Goal: Communication & Community: Answer question/provide support

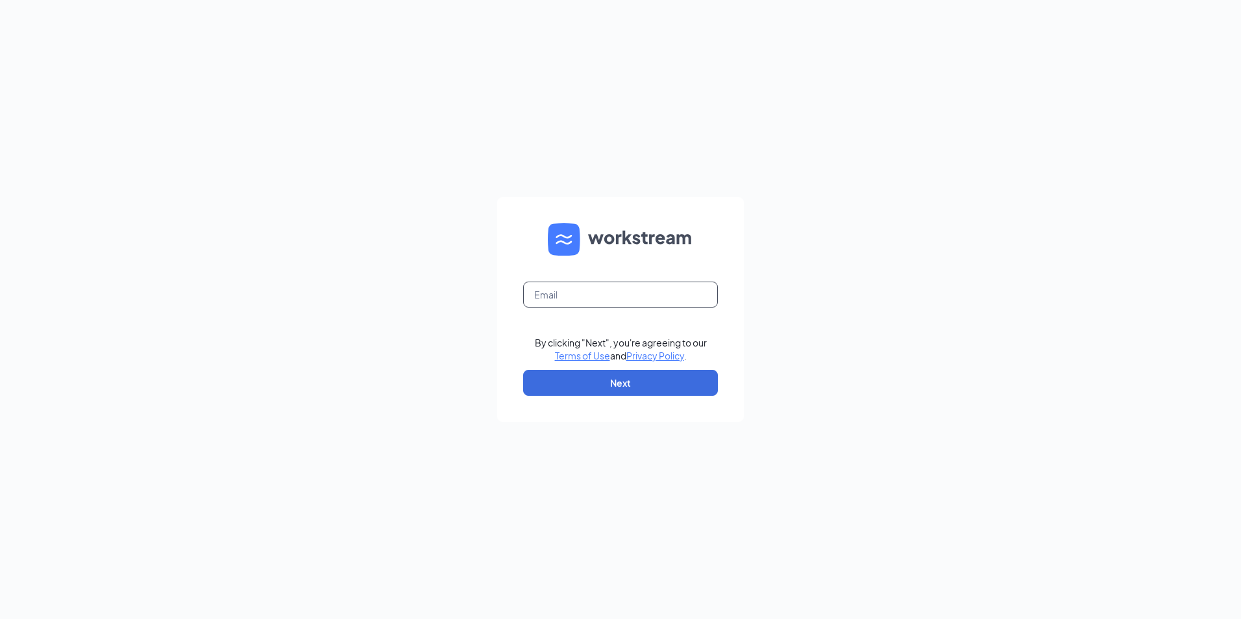
click at [567, 303] on input "text" at bounding box center [620, 295] width 195 height 26
drag, startPoint x: 570, startPoint y: 299, endPoint x: 537, endPoint y: 293, distance: 32.9
click at [537, 294] on input "text" at bounding box center [620, 295] width 195 height 26
type input "Monserrat.sotelo@aarmgroup.com"
click at [615, 385] on button "Next" at bounding box center [620, 383] width 195 height 26
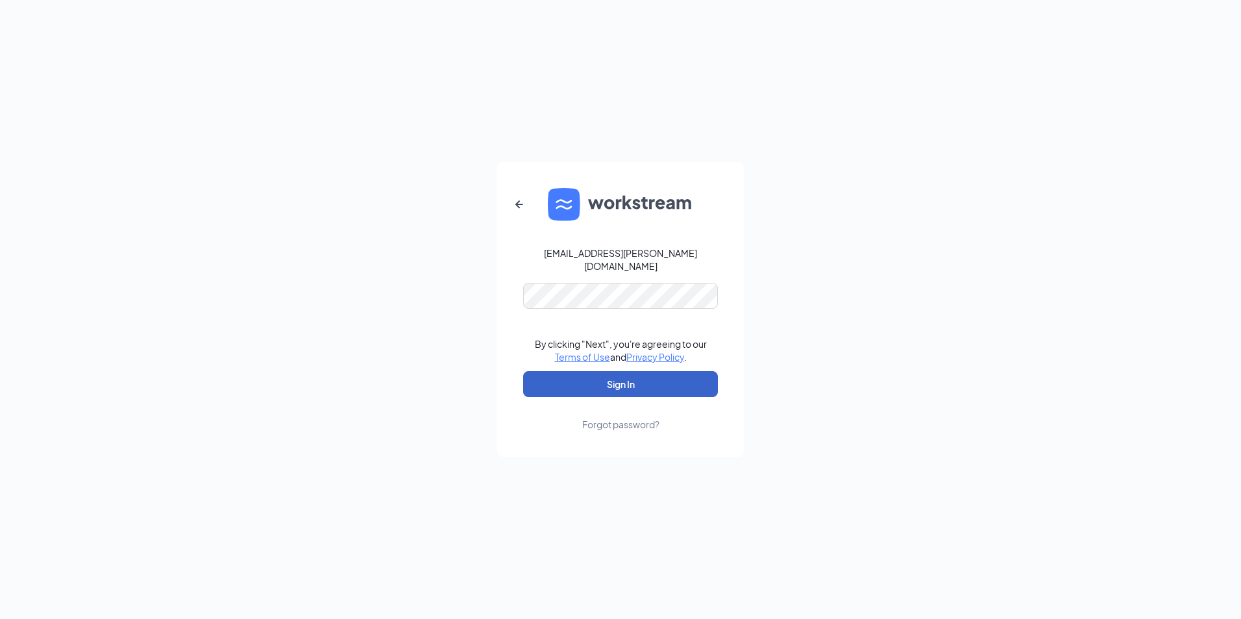
click at [610, 378] on button "Sign In" at bounding box center [620, 384] width 195 height 26
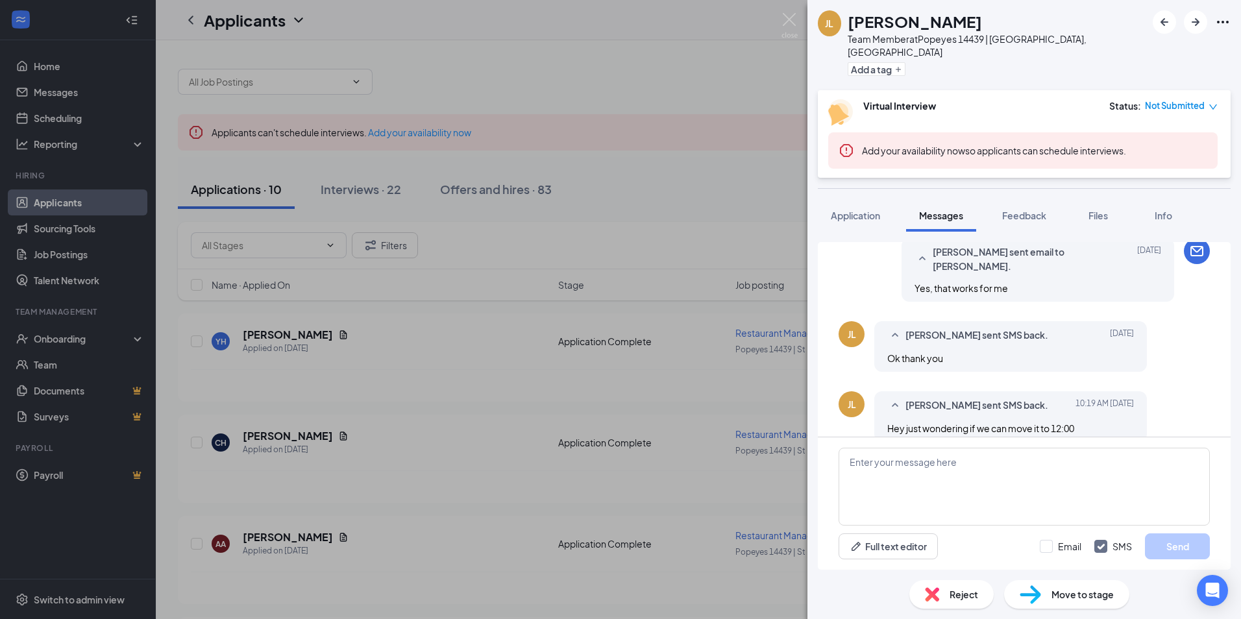
scroll to position [627, 0]
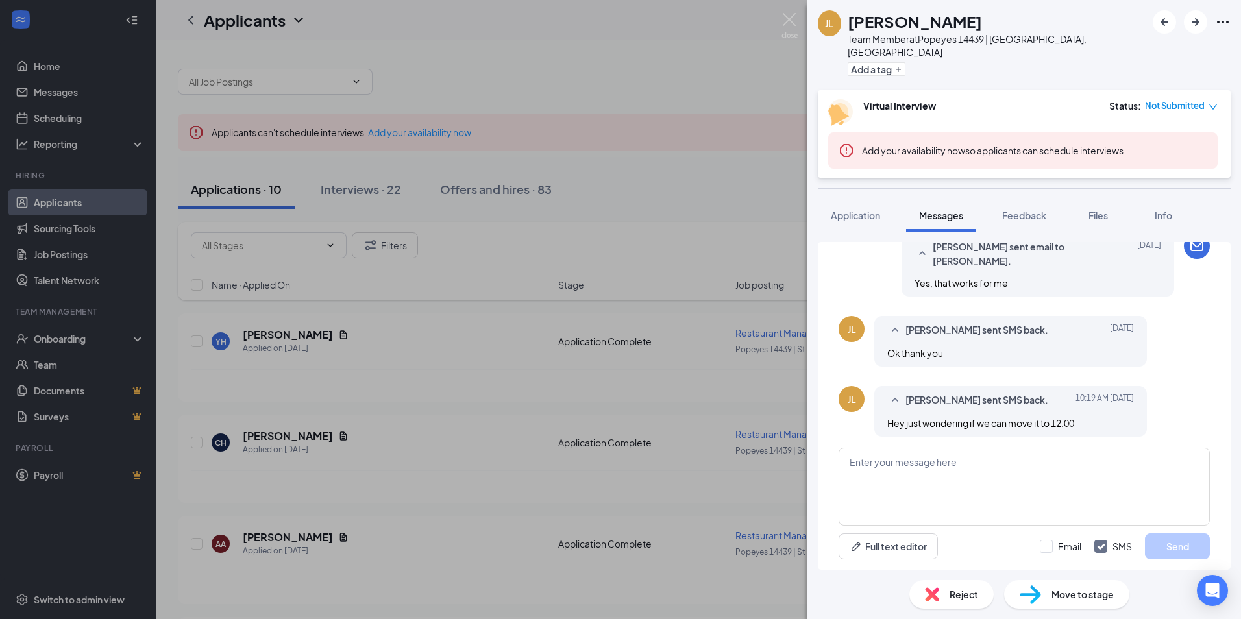
click at [574, 159] on div "[PERSON_NAME] [PERSON_NAME] Team Member at Popeyes 14439 | [GEOGRAPHIC_DATA], […" at bounding box center [620, 309] width 1241 height 619
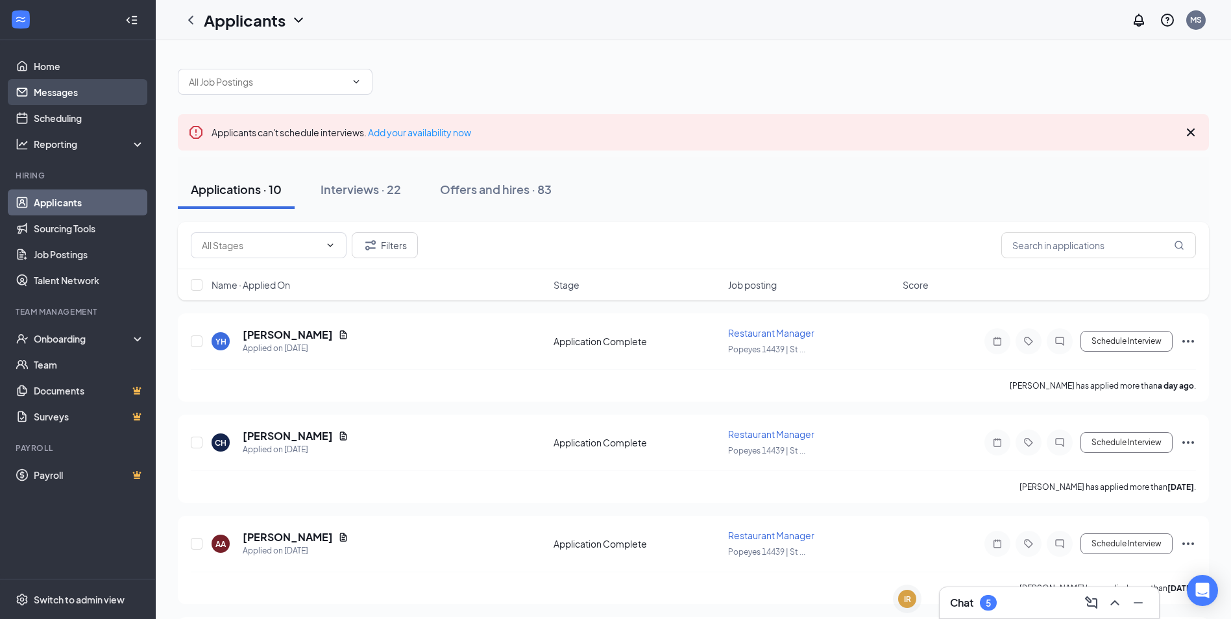
click at [90, 94] on link "Messages" at bounding box center [89, 92] width 111 height 26
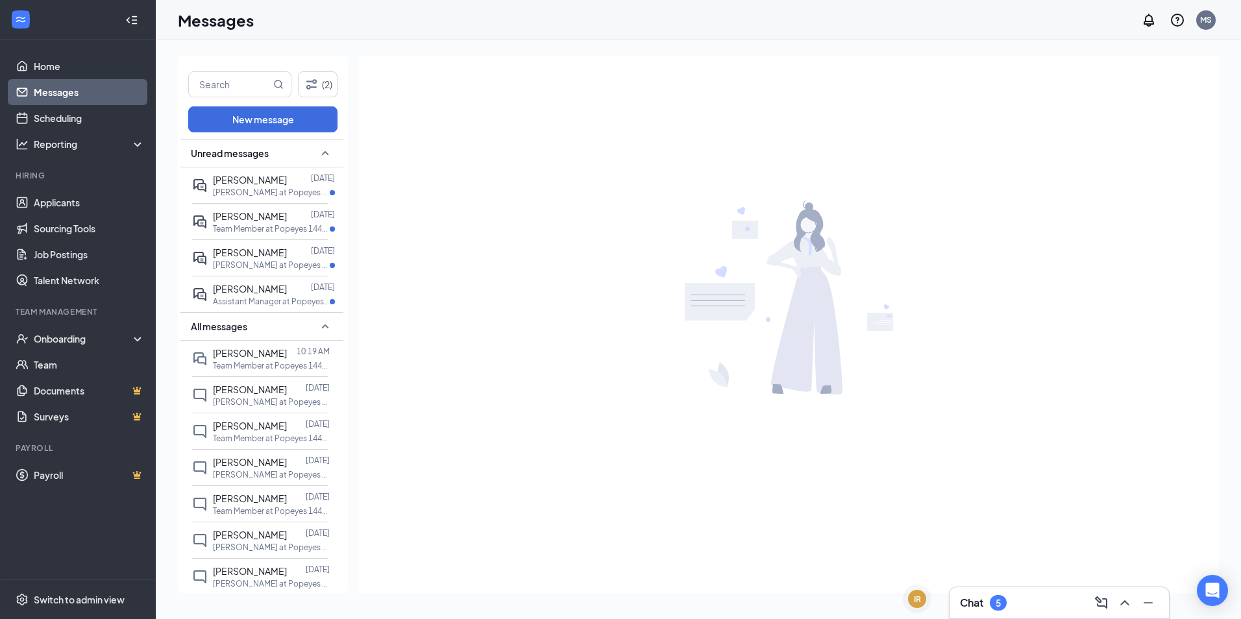
click at [985, 605] on div "Chat 5" at bounding box center [983, 603] width 47 height 16
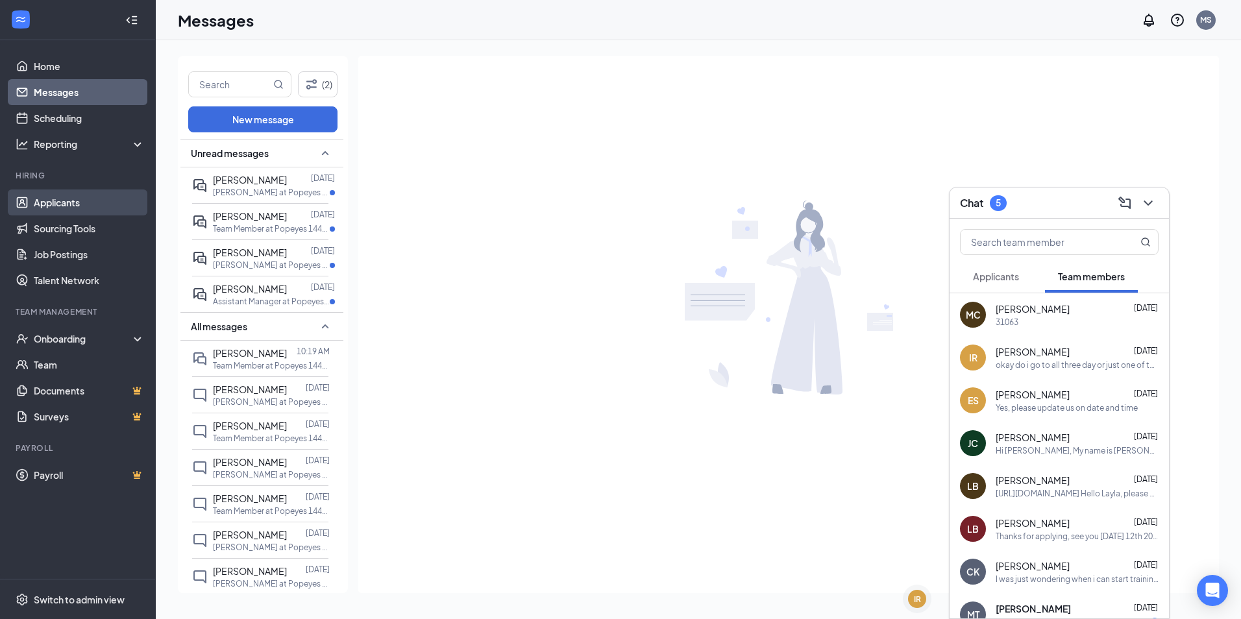
click at [73, 201] on link "Applicants" at bounding box center [89, 203] width 111 height 26
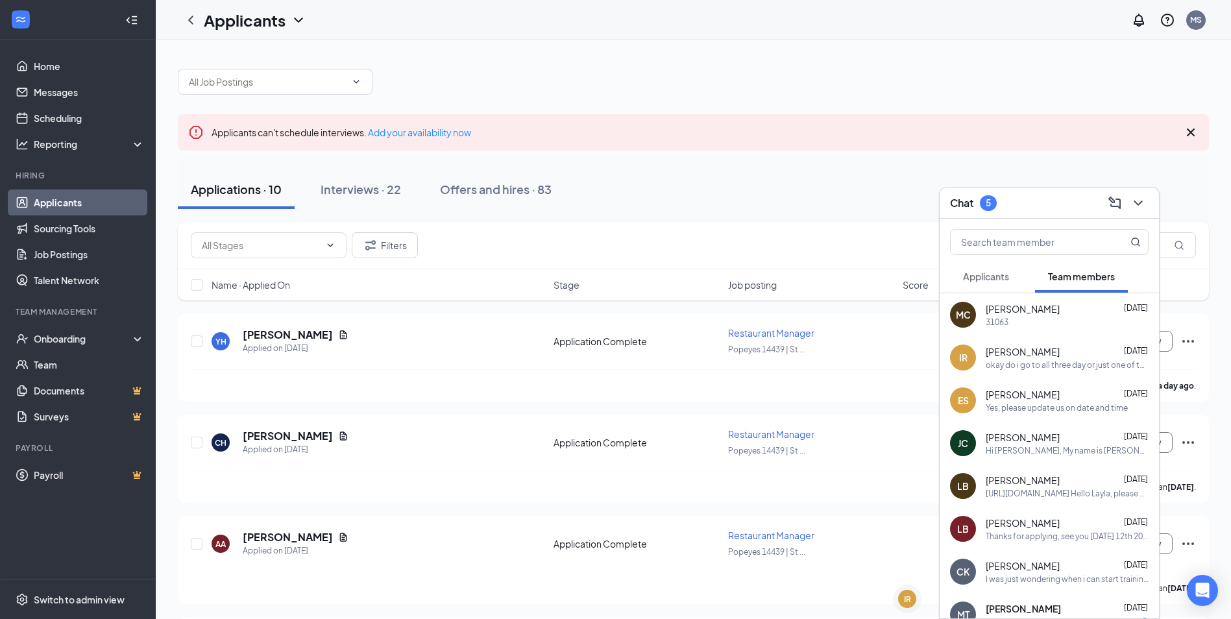
click at [981, 280] on span "Applicants" at bounding box center [986, 277] width 46 height 12
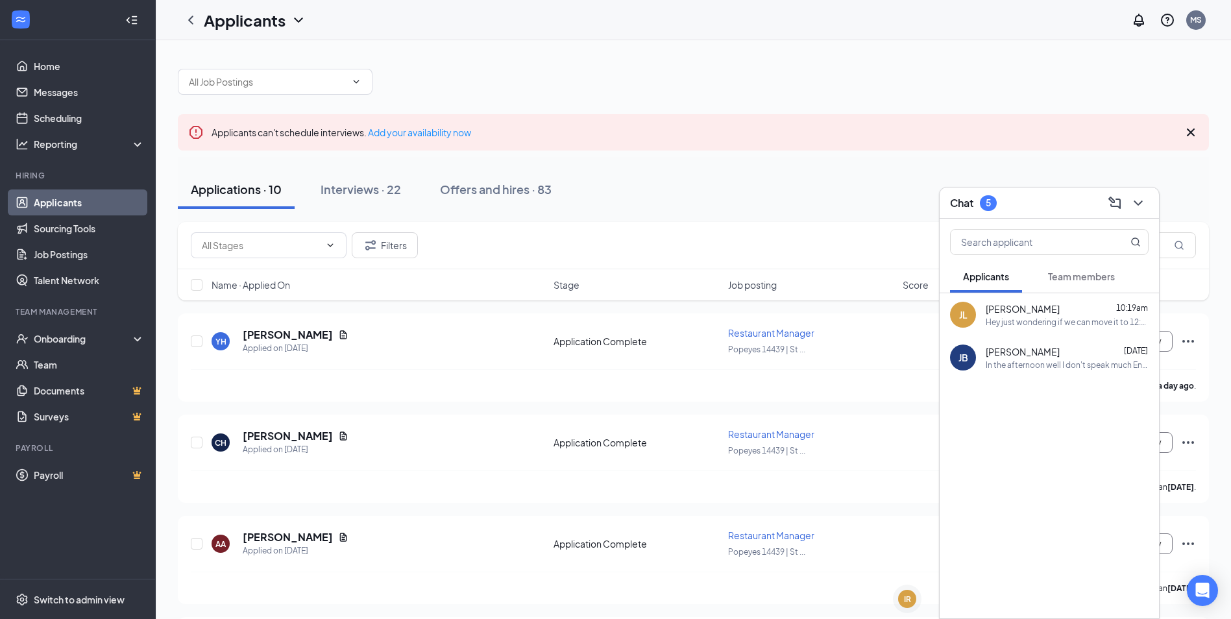
click at [1026, 321] on div "Hey just wondering if we can move it to 12:00" at bounding box center [1067, 322] width 163 height 11
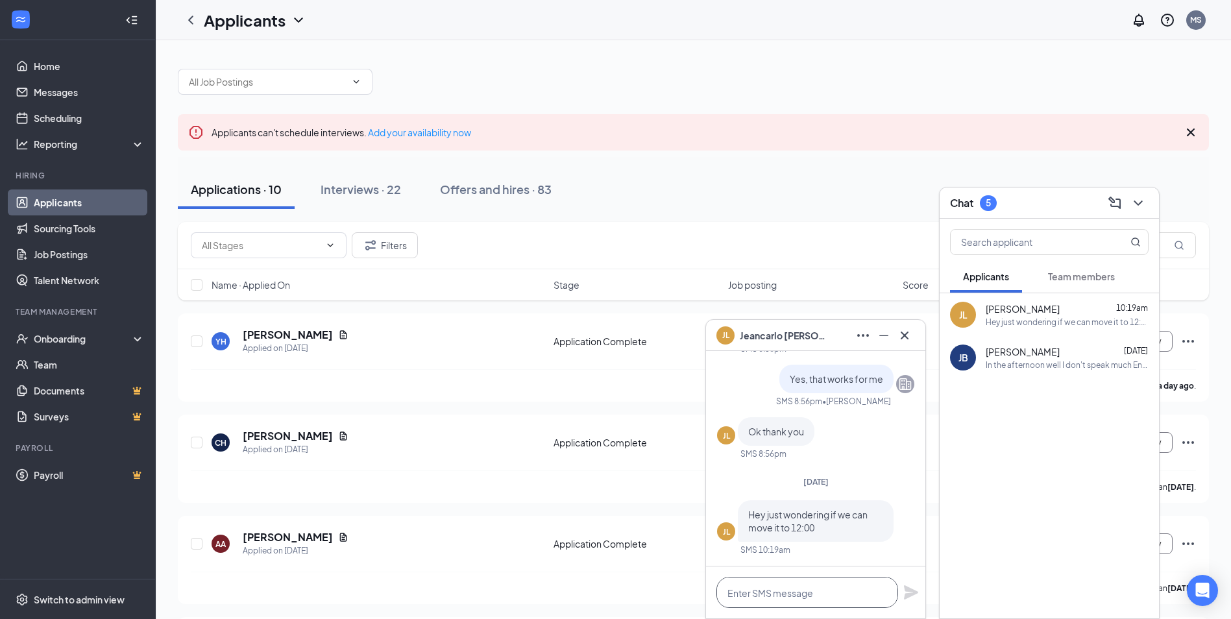
click at [779, 591] on textarea at bounding box center [808, 592] width 182 height 31
type textarea "y"
type textarea "Yes, is fine"
click at [912, 583] on div "Yes, is fine" at bounding box center [815, 593] width 219 height 52
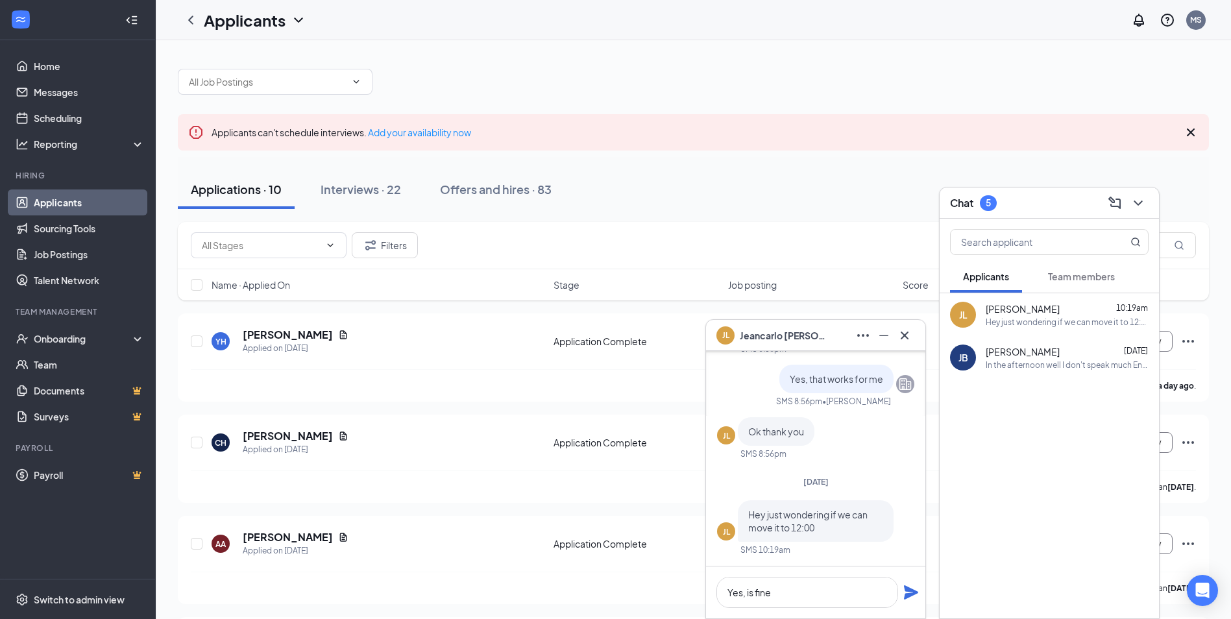
click at [912, 591] on icon "Plane" at bounding box center [911, 592] width 14 height 14
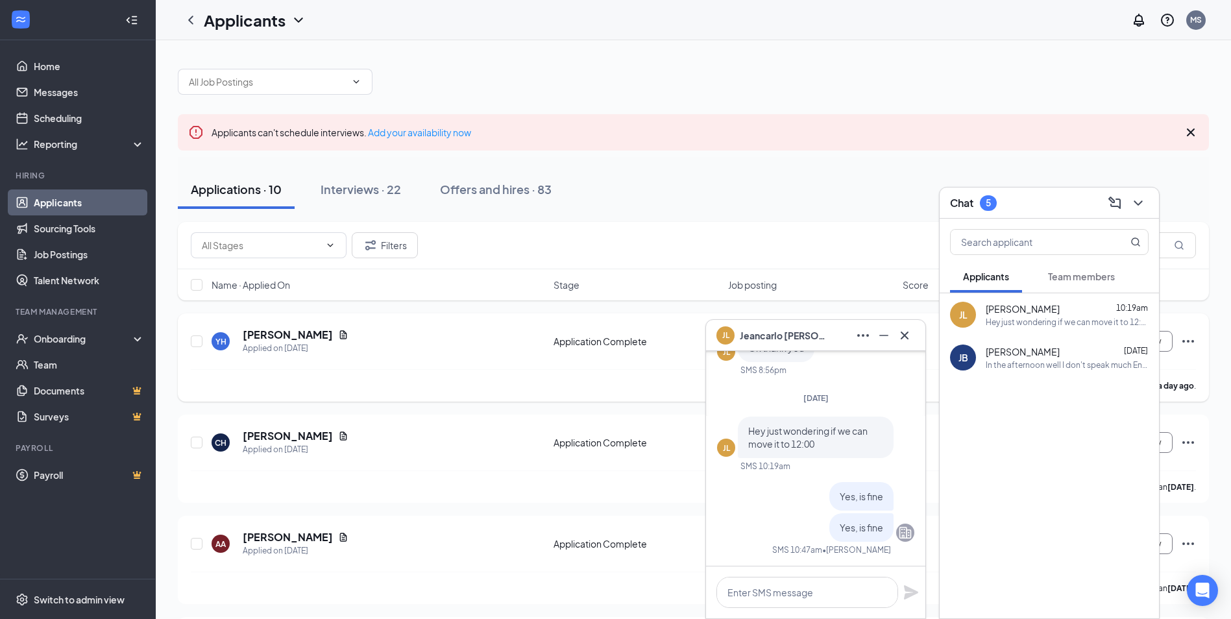
click at [903, 329] on icon "Cross" at bounding box center [905, 336] width 16 height 16
